Goal: Task Accomplishment & Management: Manage account settings

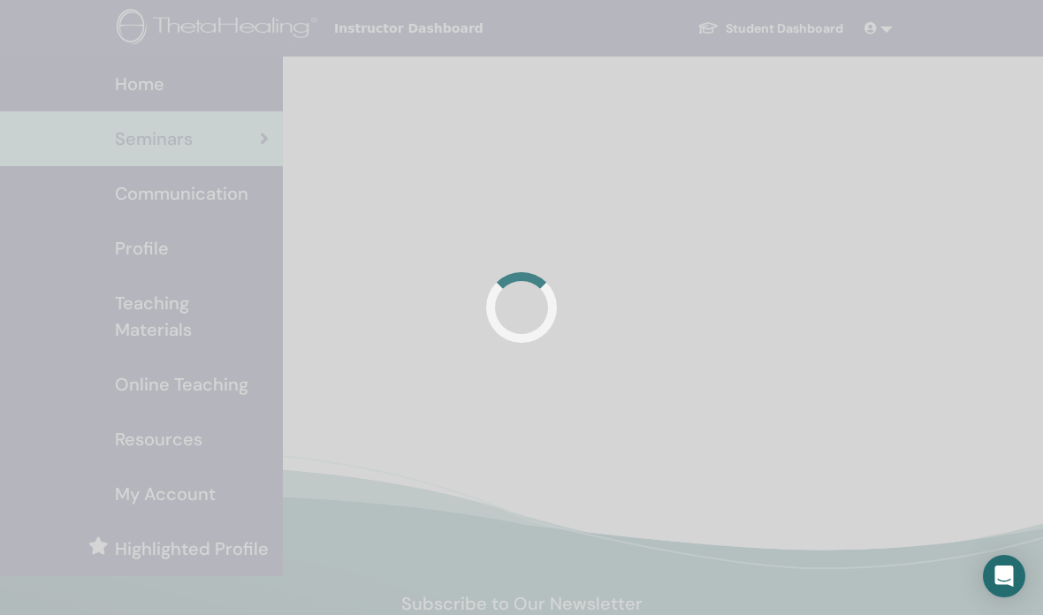
scroll to position [110, 0]
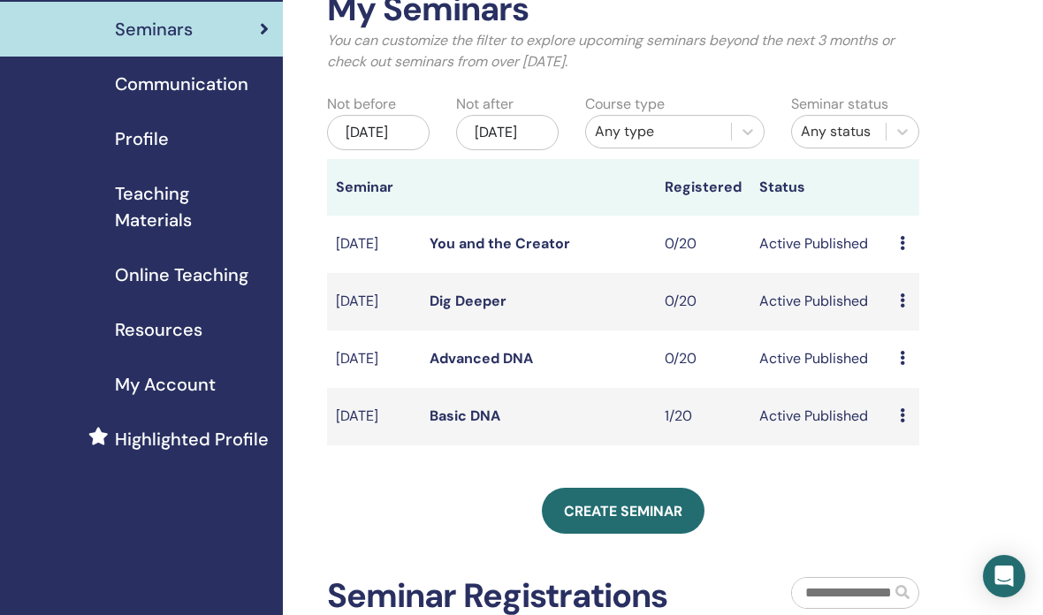
click at [904, 365] on icon at bounding box center [902, 358] width 5 height 14
click at [902, 427] on link "Edit" at bounding box center [900, 425] width 26 height 19
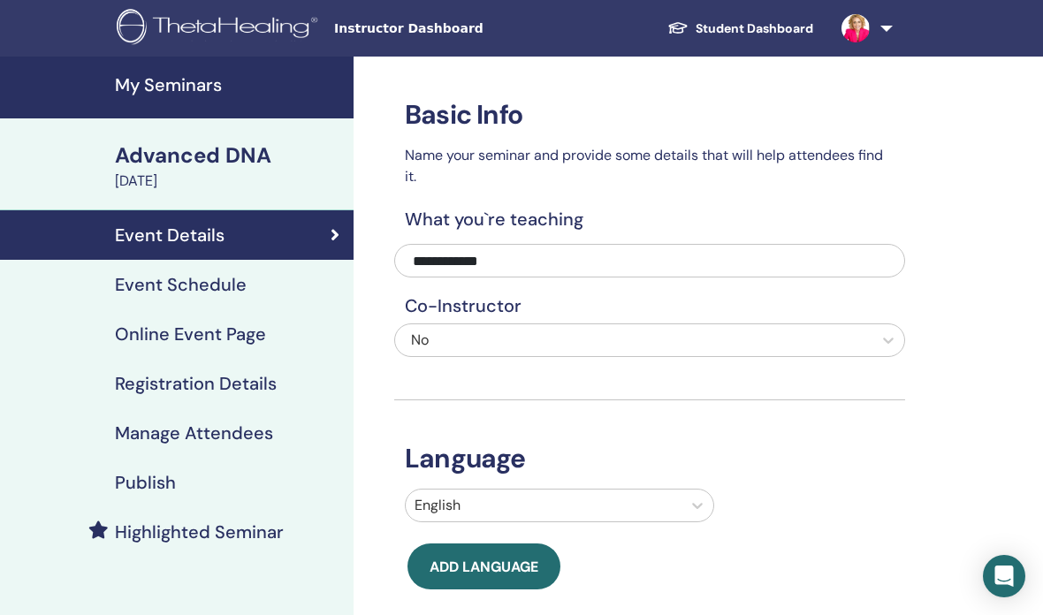
click at [146, 484] on h4 "Publish" at bounding box center [145, 482] width 61 height 21
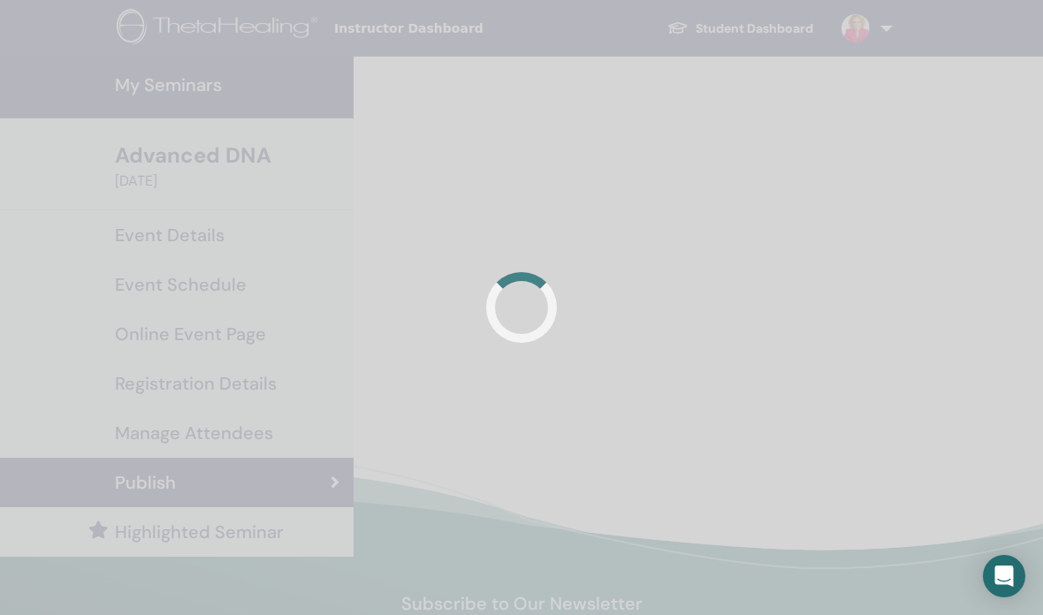
scroll to position [71, 0]
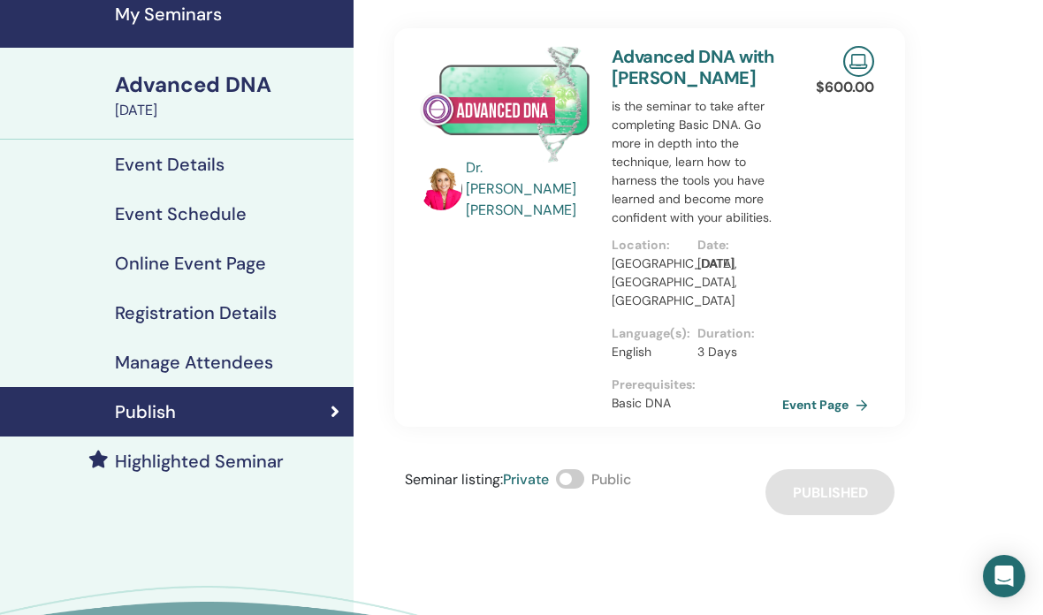
click at [572, 470] on span at bounding box center [570, 479] width 28 height 19
click at [575, 470] on span at bounding box center [570, 479] width 28 height 19
